Goal: Transaction & Acquisition: Purchase product/service

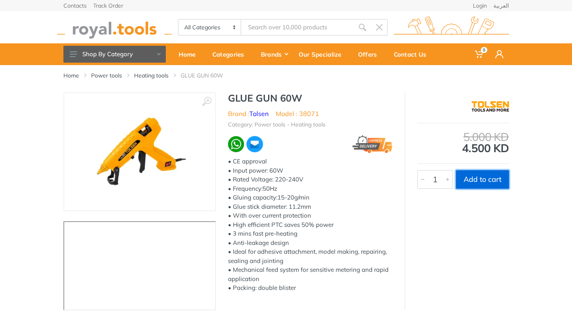
click at [457, 176] on button "Add to cart" at bounding box center [482, 179] width 53 height 18
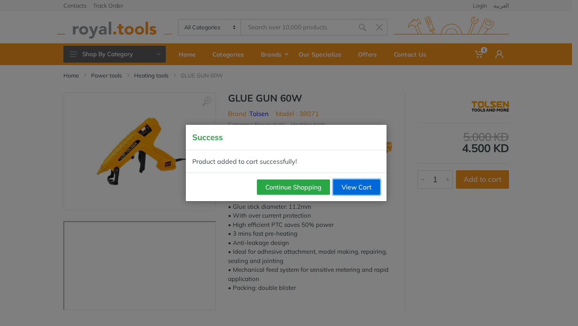
click at [343, 184] on link "View Cart" at bounding box center [356, 187] width 47 height 15
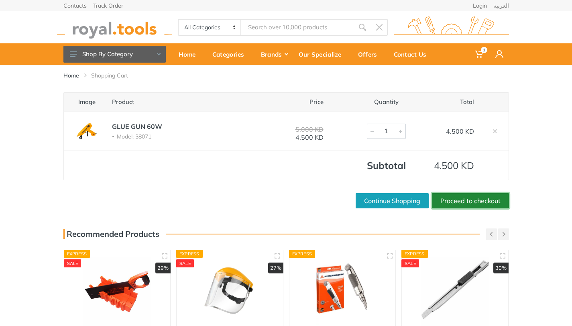
click at [462, 200] on link "Proceed to checkout" at bounding box center [470, 200] width 77 height 15
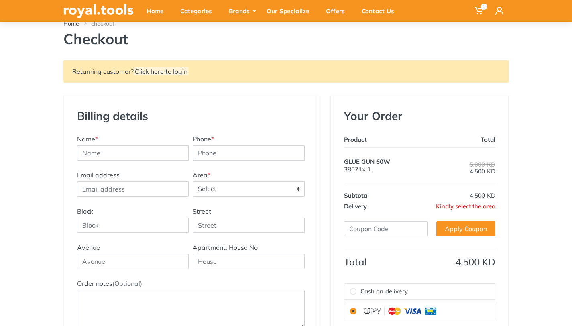
scroll to position [56, 0]
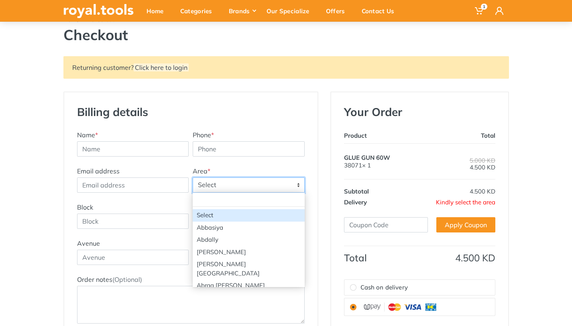
click at [217, 190] on span "Select" at bounding box center [248, 185] width 111 height 14
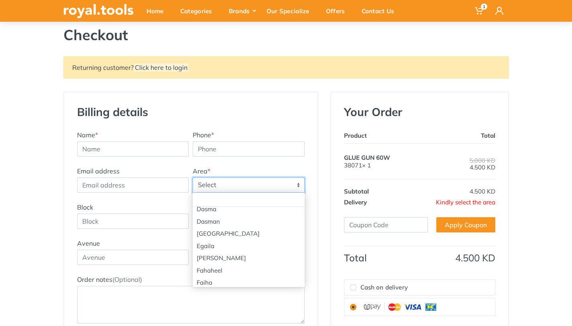
scroll to position [418, 0]
type input "m"
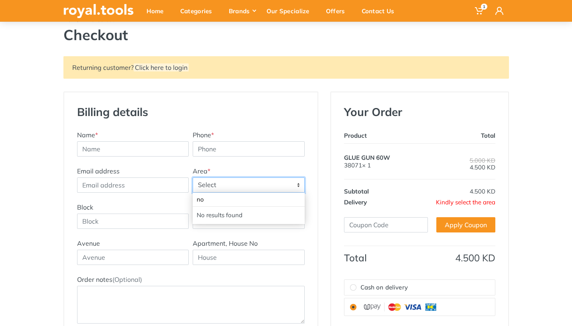
type input "n"
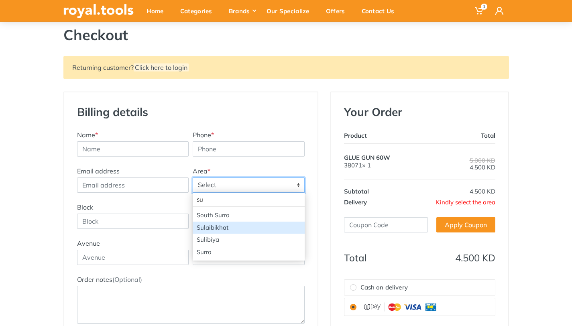
type input "su"
select select "65"
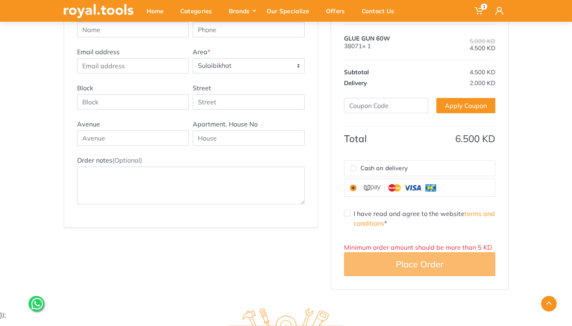
scroll to position [168, 0]
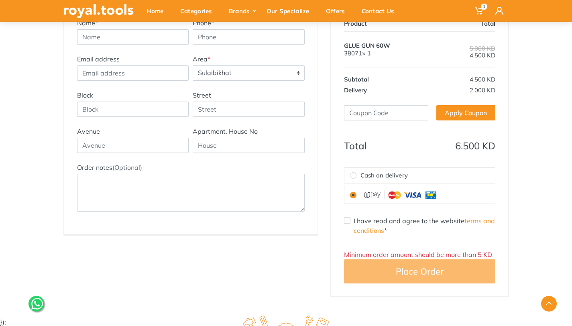
click at [293, 77] on span "Sulaibikhat" at bounding box center [248, 73] width 111 height 14
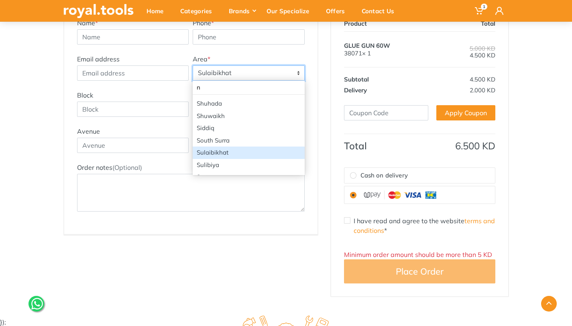
scroll to position [0, 0]
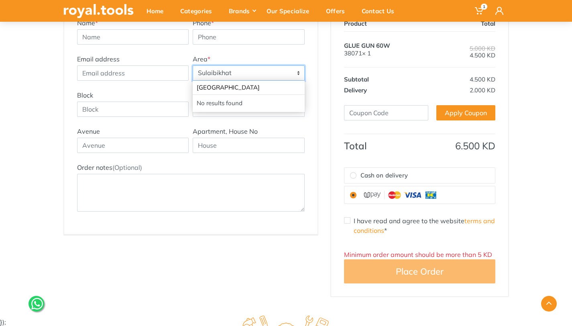
type input "north west sulai"
